Goal: Task Accomplishment & Management: Manage account settings

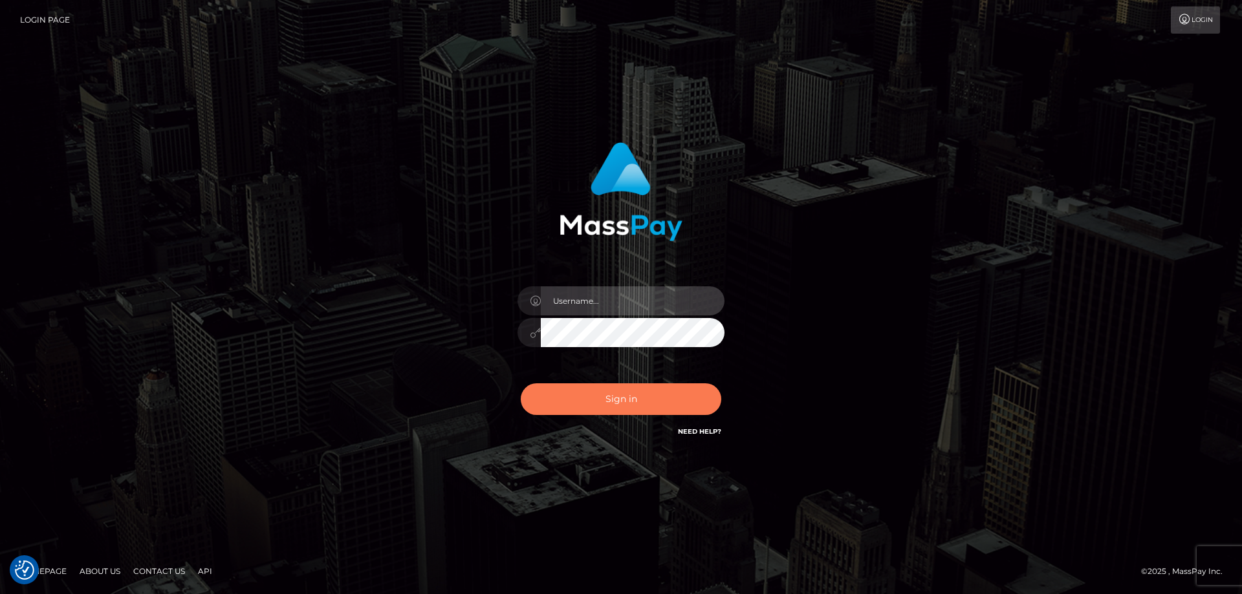
type input "emmy.navach"
click at [621, 402] on button "Sign in" at bounding box center [621, 399] width 200 height 32
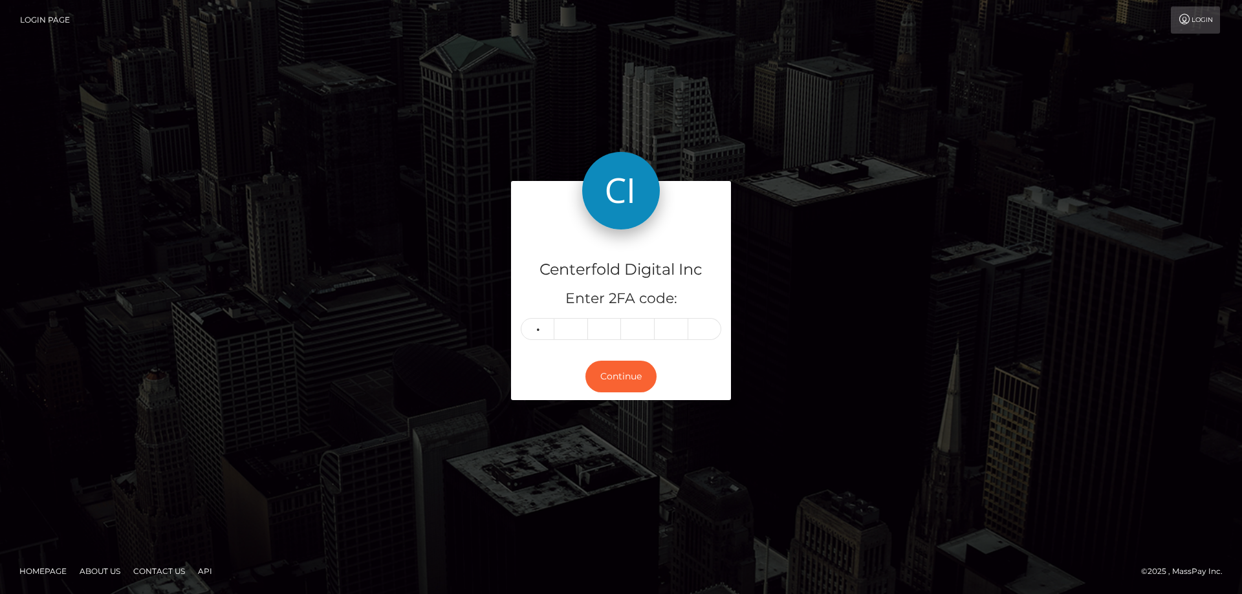
type input "4"
type input "8"
type input "0"
type input "3"
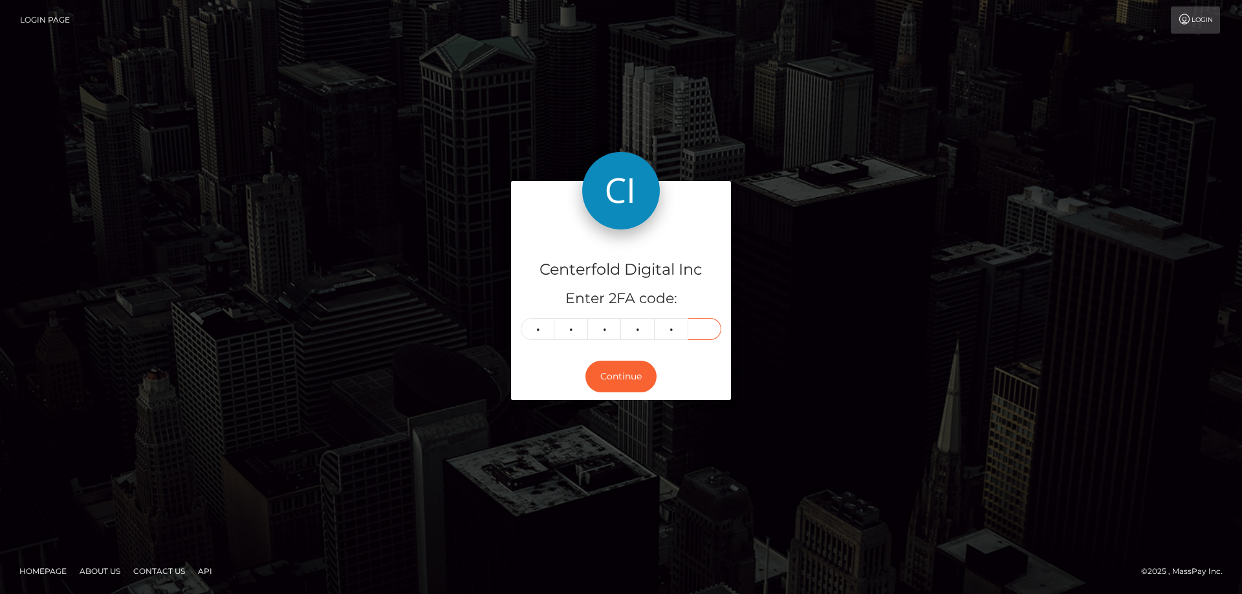
type input "1"
